Goal: Information Seeking & Learning: Learn about a topic

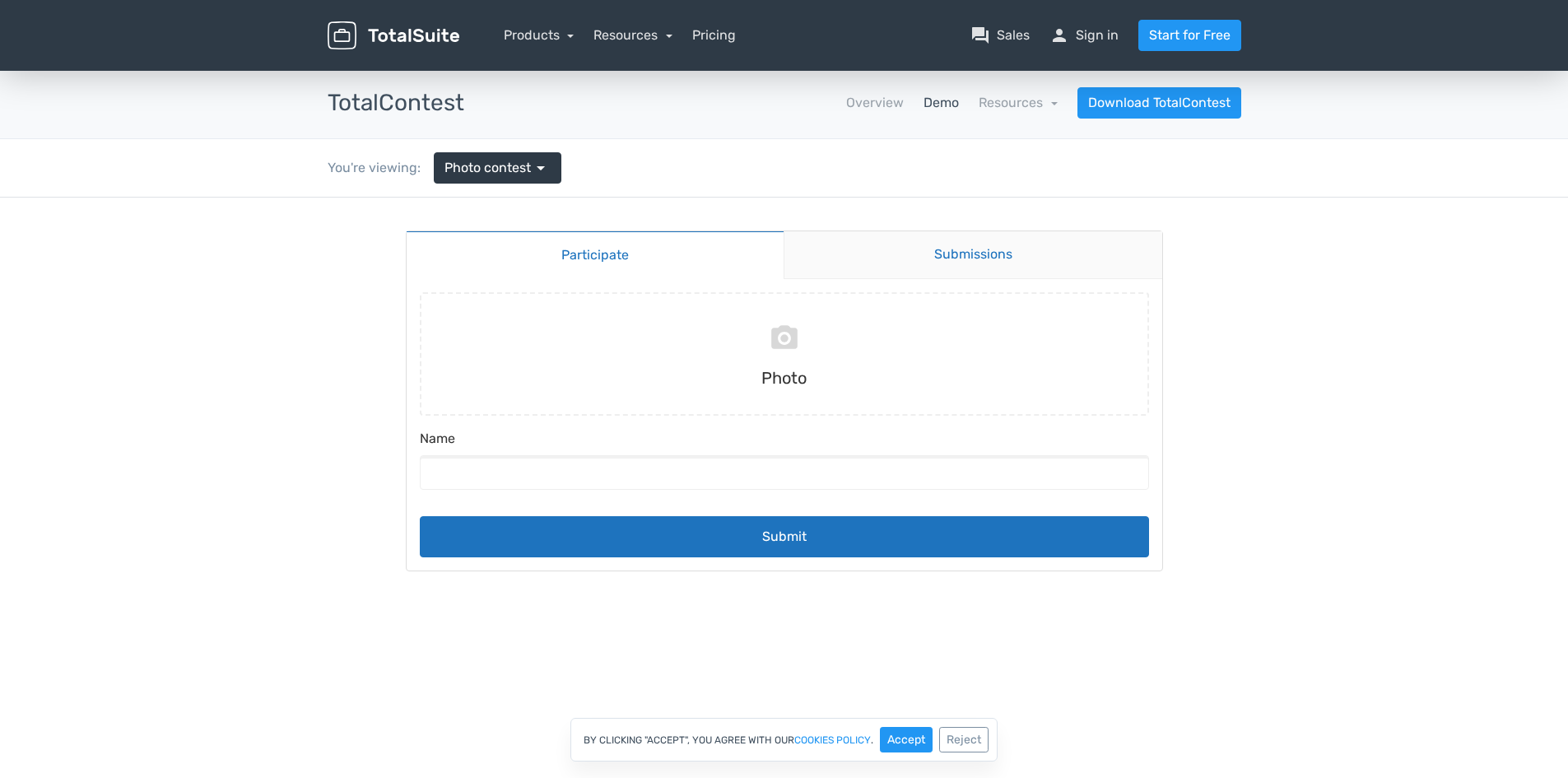
click at [900, 235] on link "Submissions" at bounding box center [973, 255] width 379 height 48
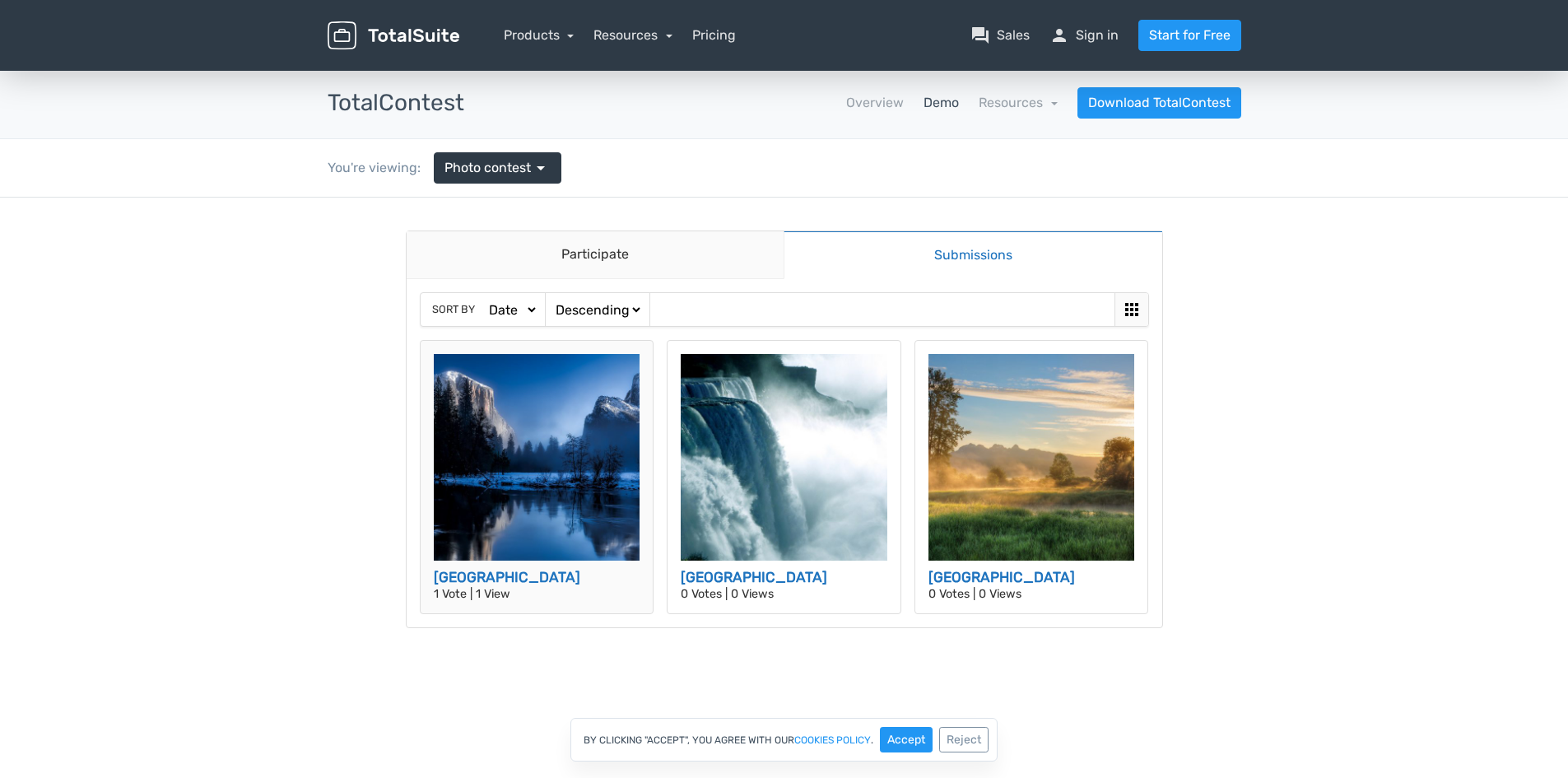
click at [531, 390] on img at bounding box center [537, 457] width 206 height 206
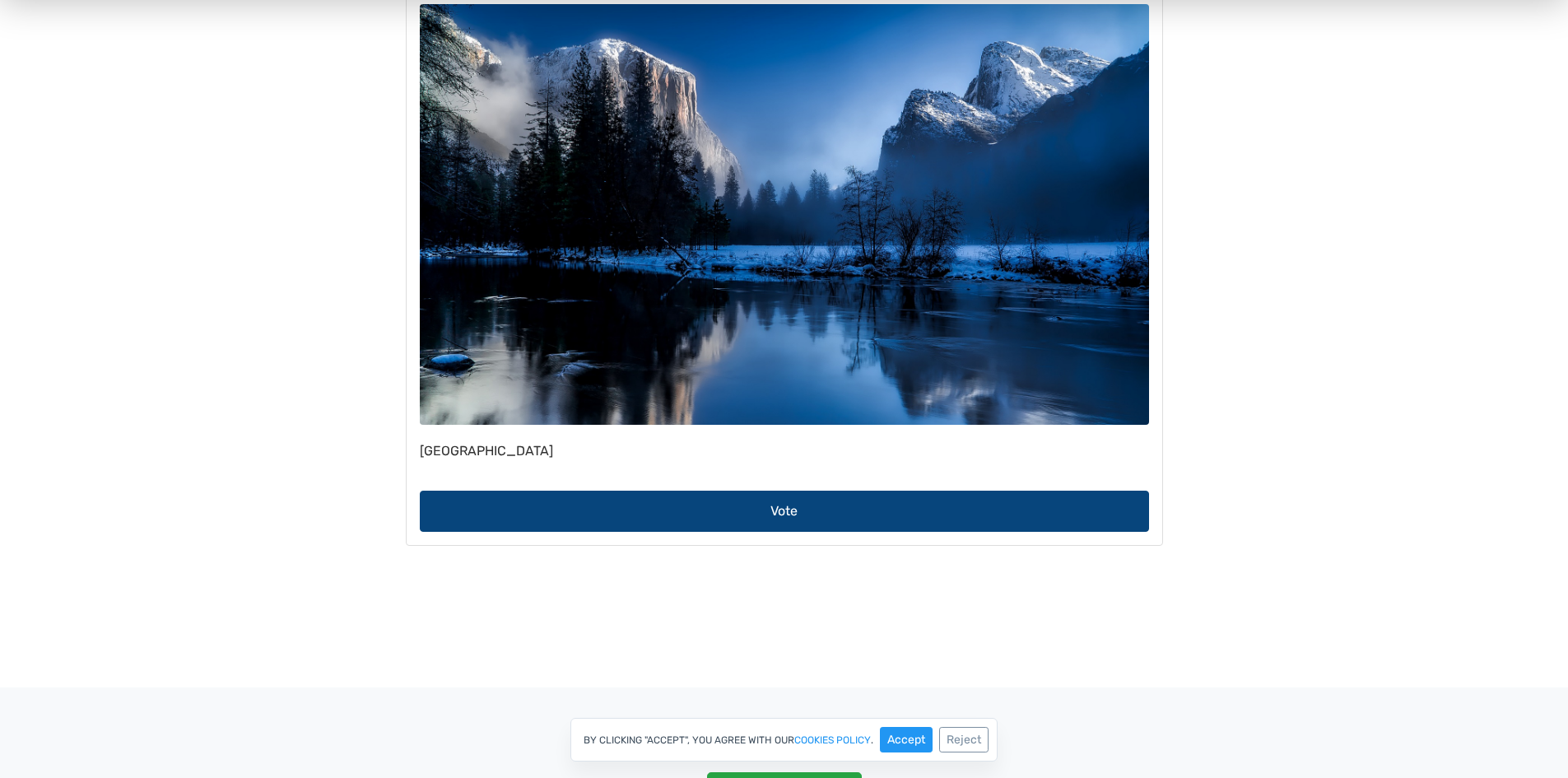
scroll to position [330, 0]
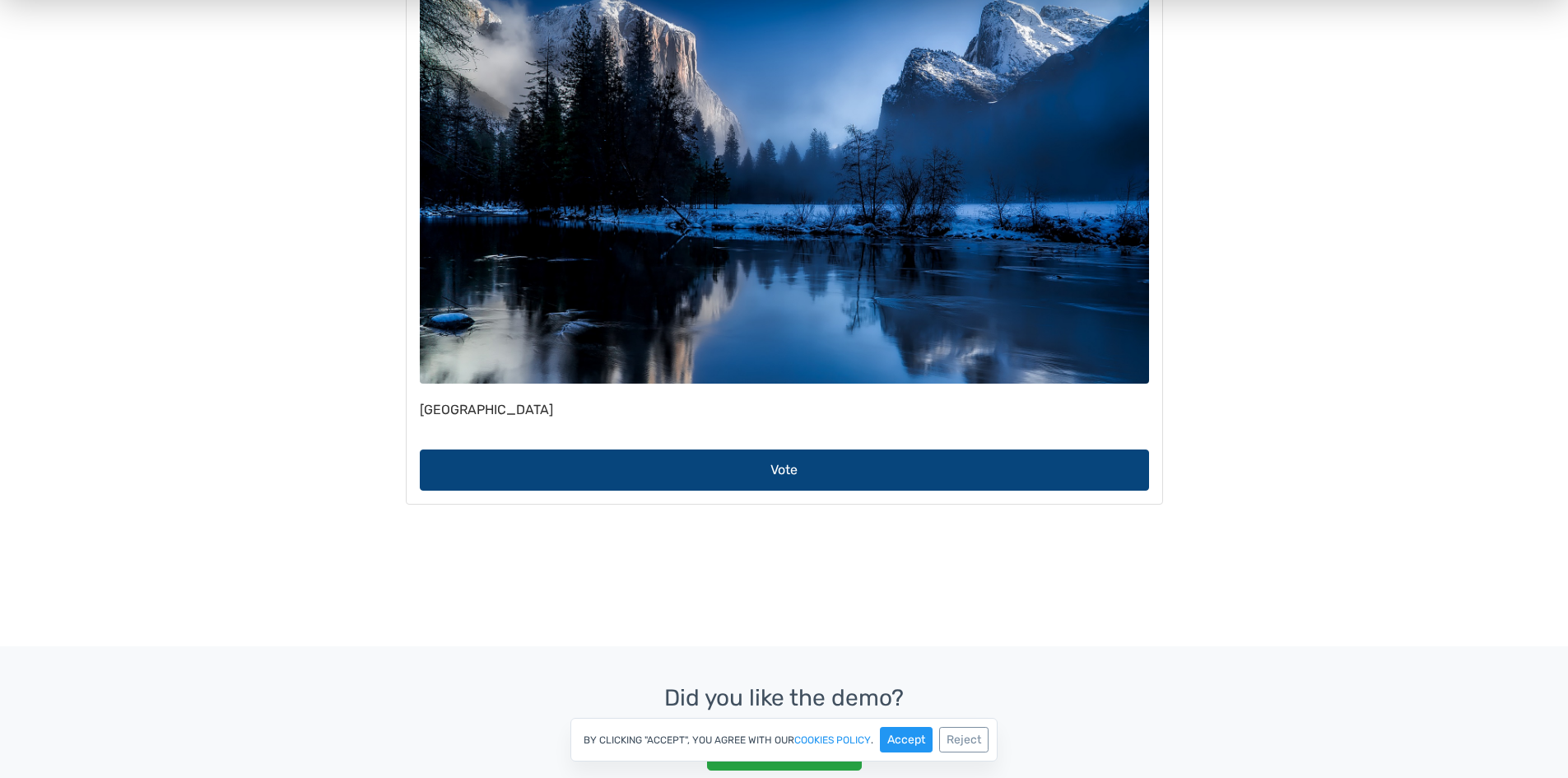
click at [648, 469] on button "Vote" at bounding box center [784, 470] width 730 height 41
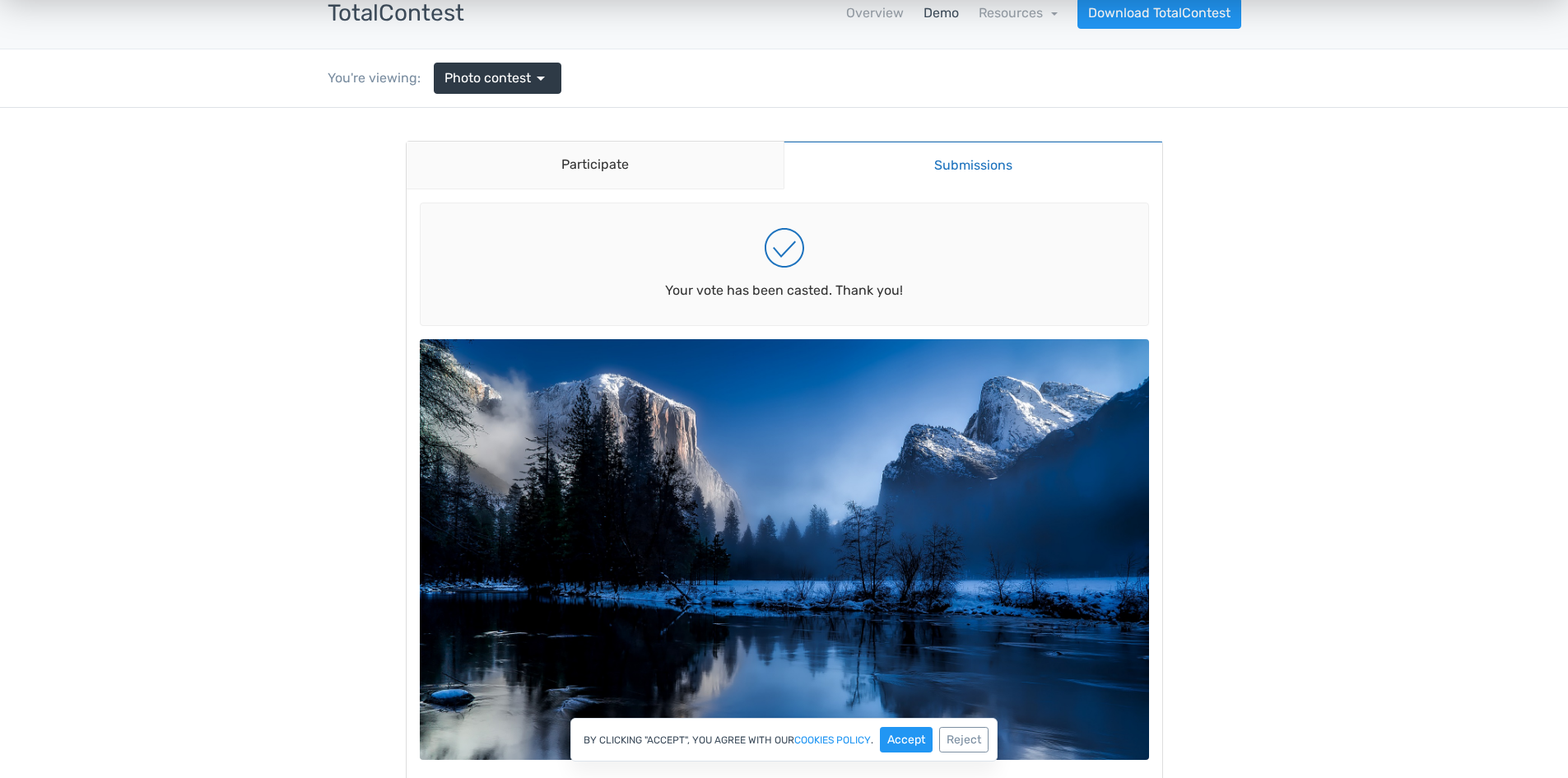
scroll to position [82, 0]
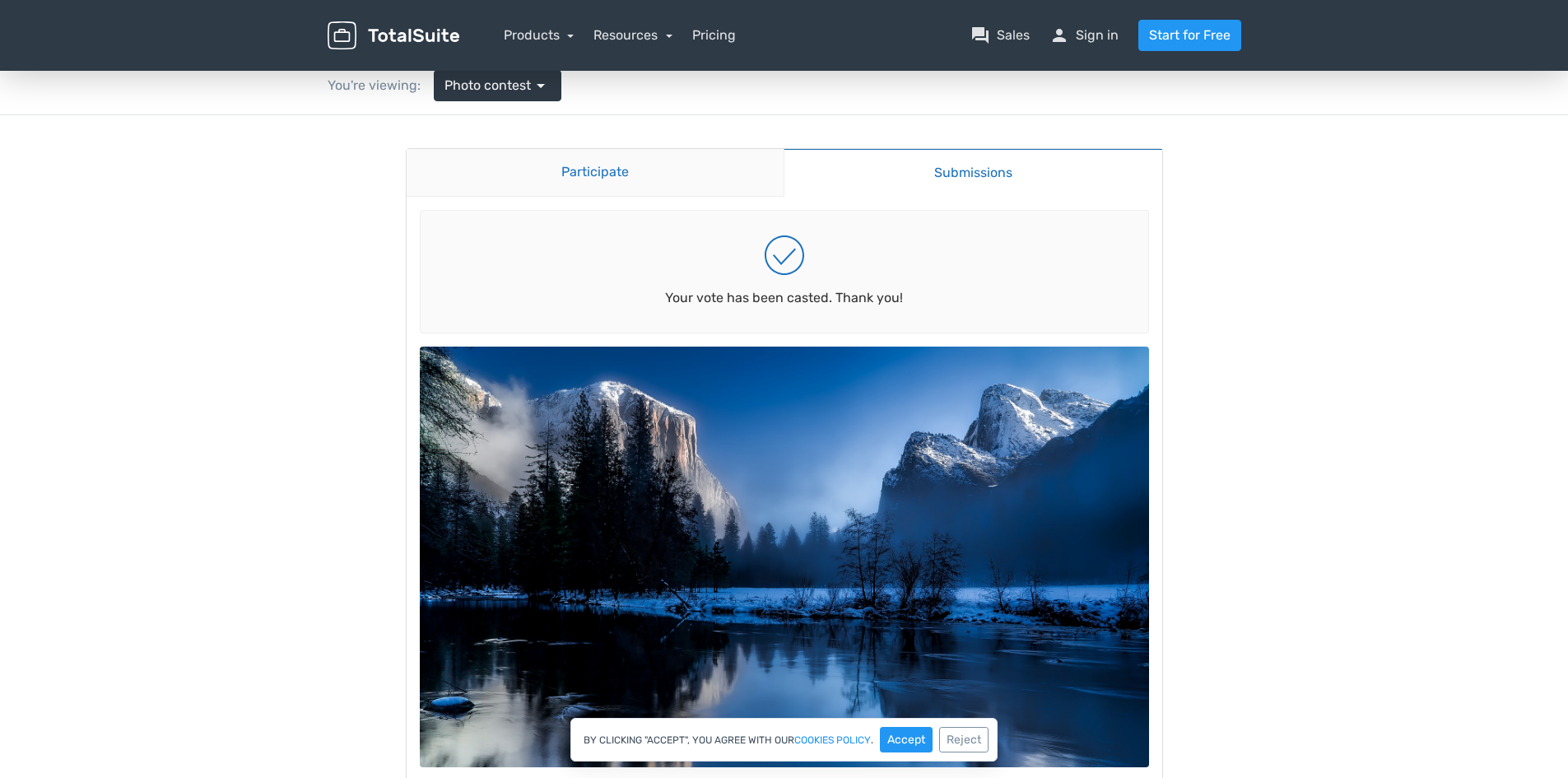
click at [632, 191] on link "Participate" at bounding box center [595, 172] width 378 height 48
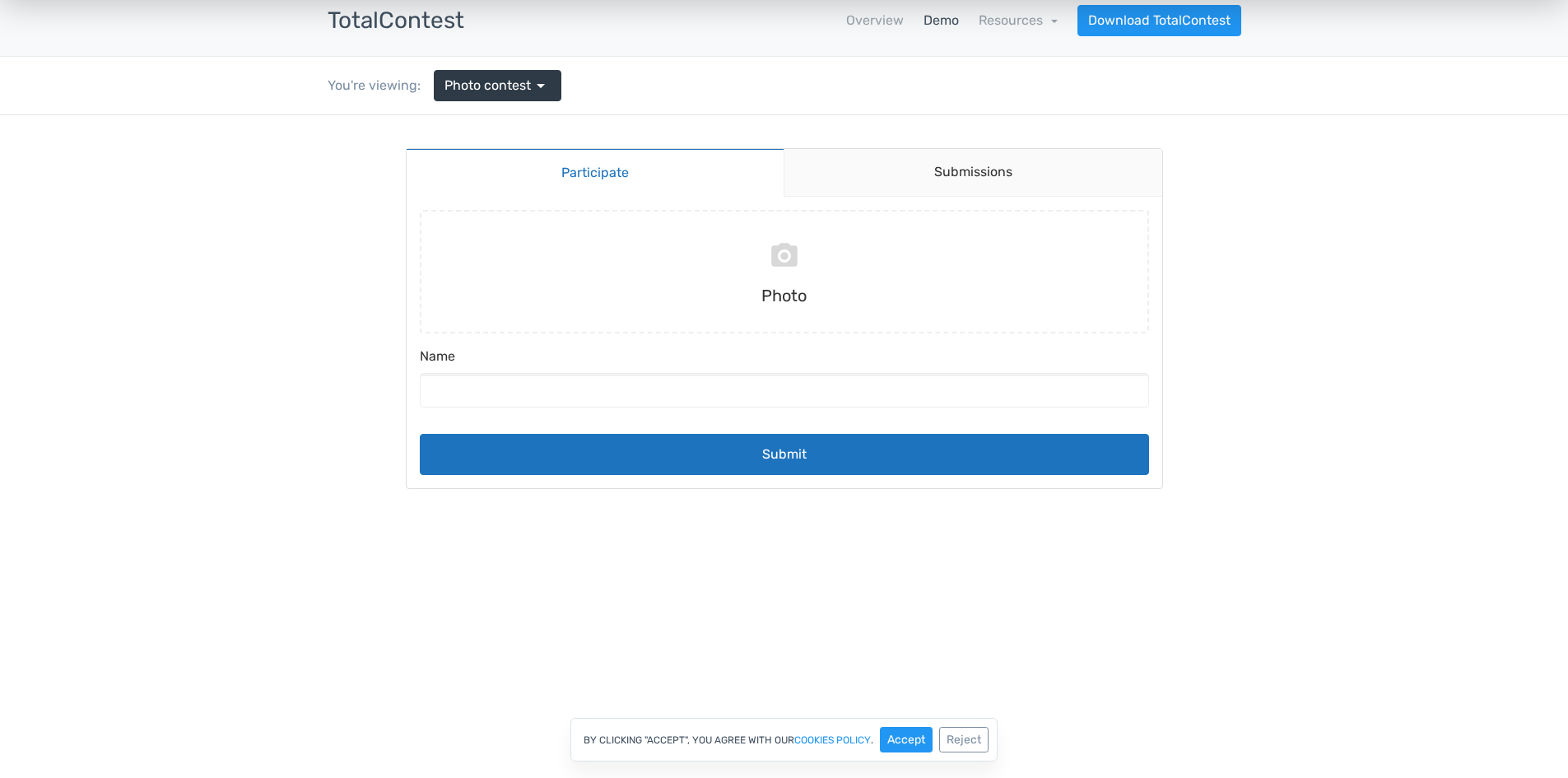
click at [1277, 227] on body "Participate Submissions Participate Submissions Submitting Photo Name Submit" at bounding box center [784, 335] width 1568 height 440
